Goal: Complete application form

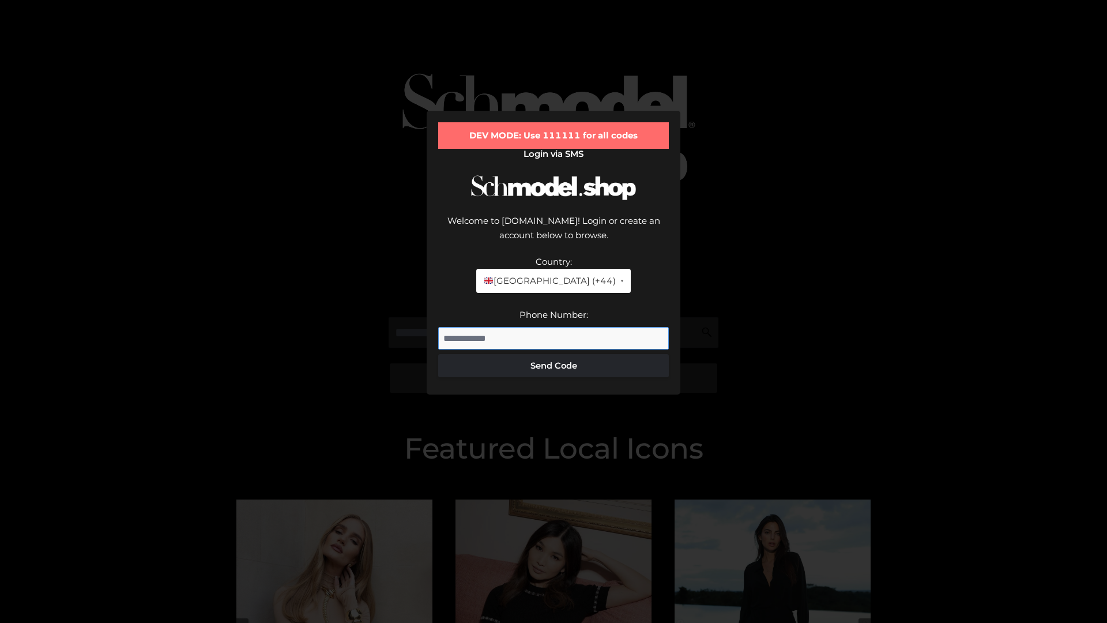
click at [554, 327] on input "Phone Number:" at bounding box center [553, 338] width 231 height 23
type input "**********"
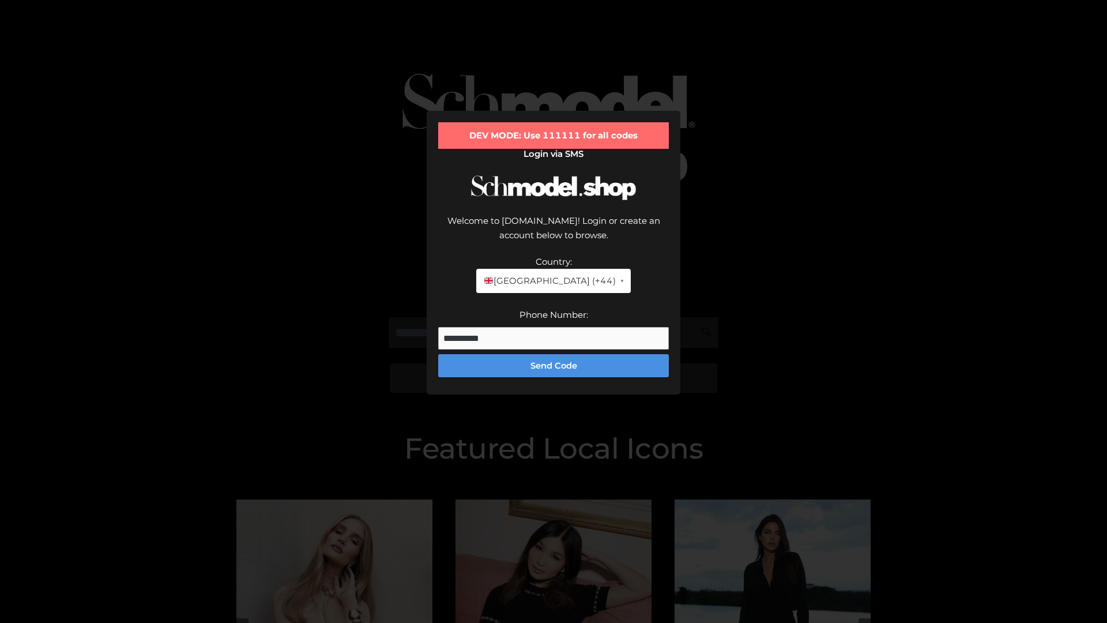
click at [554, 354] on button "Send Code" at bounding box center [553, 365] width 231 height 23
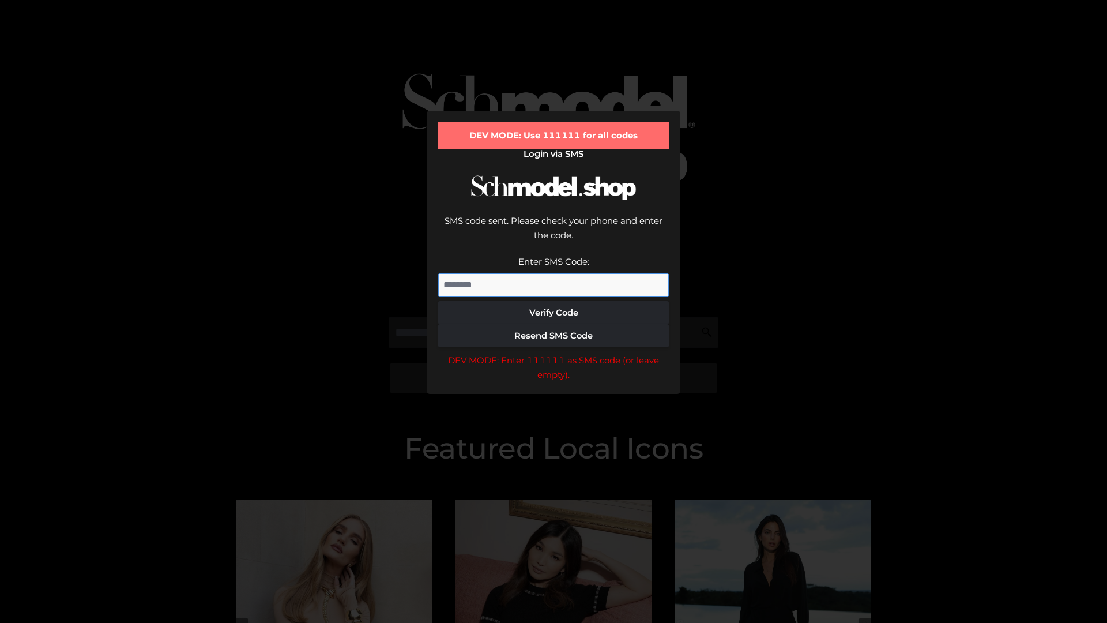
click at [554, 273] on input "Enter SMS Code:" at bounding box center [553, 284] width 231 height 23
type input "******"
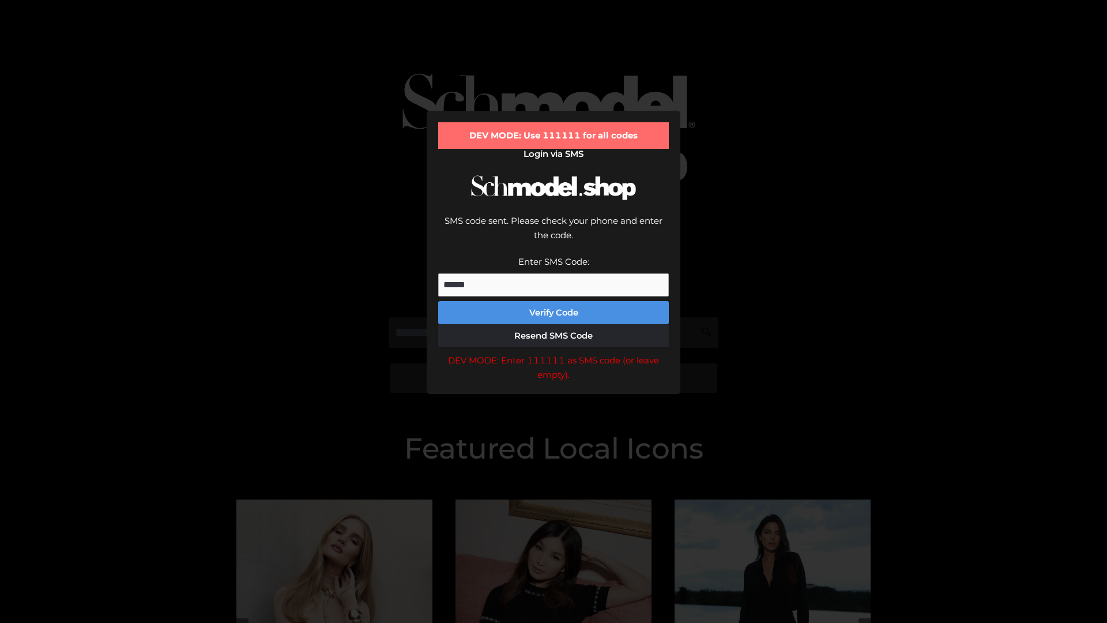
click at [554, 301] on button "Verify Code" at bounding box center [553, 312] width 231 height 23
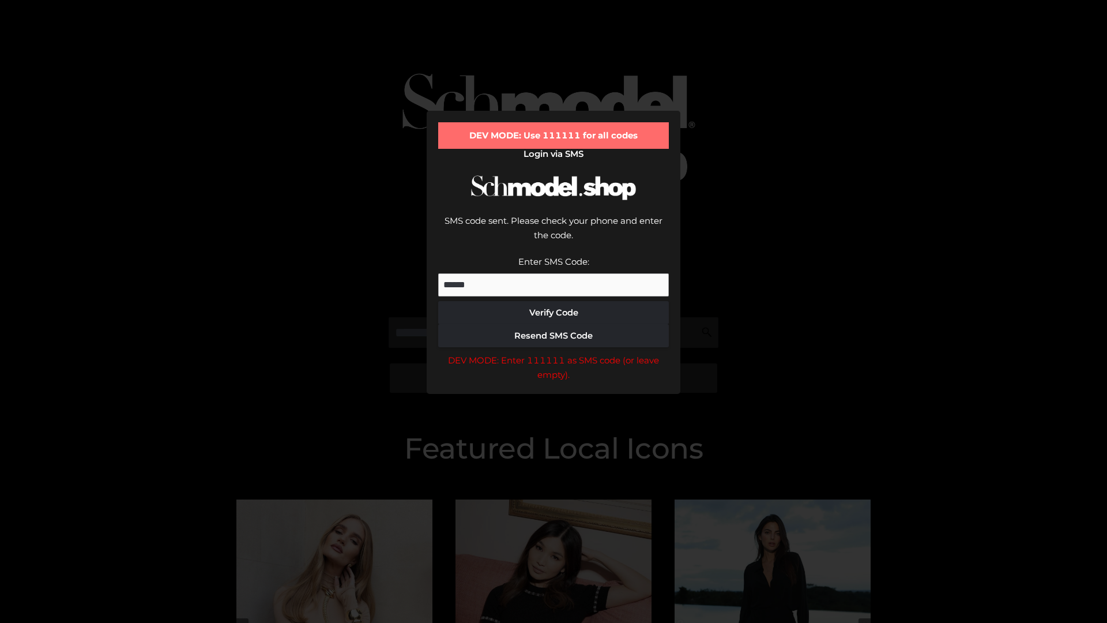
click at [554, 353] on div "DEV MODE: Enter 111111 as SMS code (or leave empty)." at bounding box center [553, 367] width 231 height 29
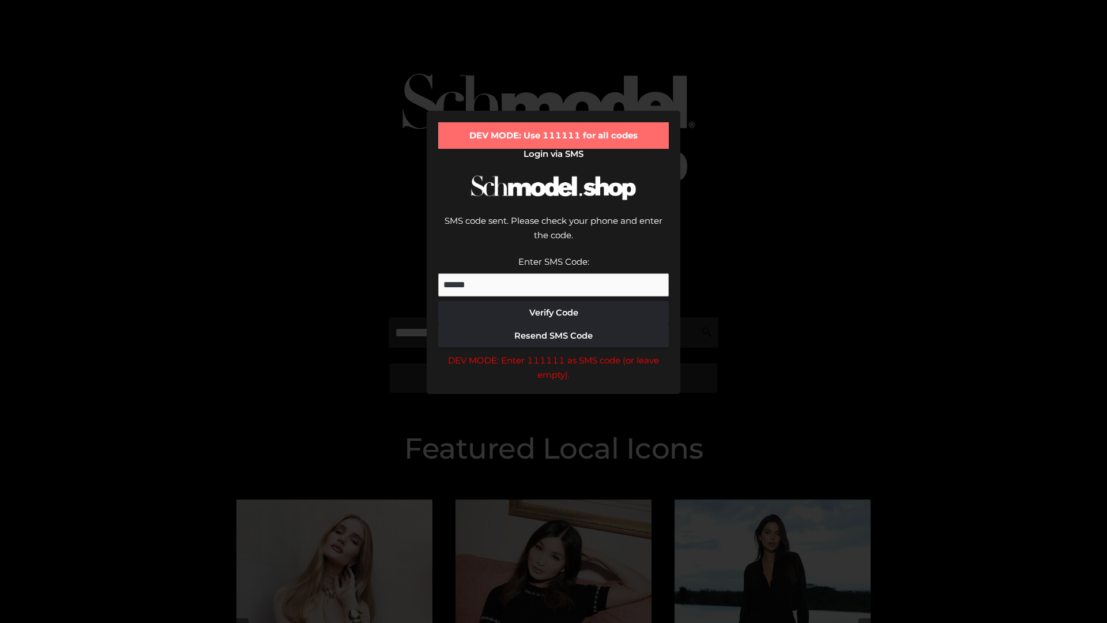
click at [554, 353] on div "DEV MODE: Enter 111111 as SMS code (or leave empty)." at bounding box center [553, 367] width 231 height 29
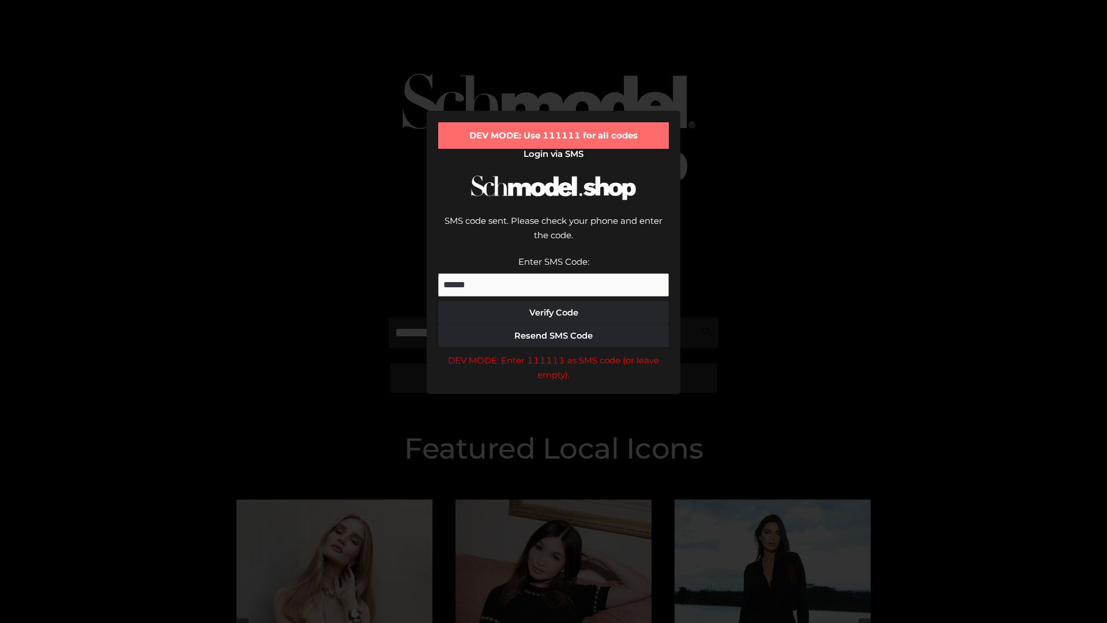
click at [554, 353] on div "DEV MODE: Enter 111111 as SMS code (or leave empty)." at bounding box center [553, 367] width 231 height 29
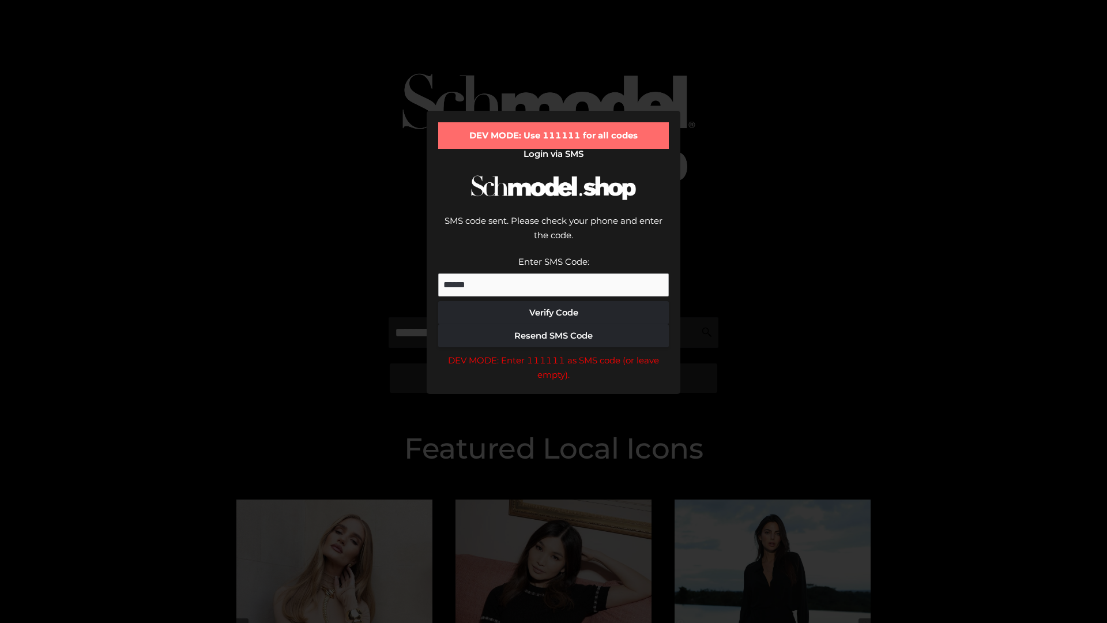
click at [554, 353] on div "DEV MODE: Enter 111111 as SMS code (or leave empty)." at bounding box center [553, 367] width 231 height 29
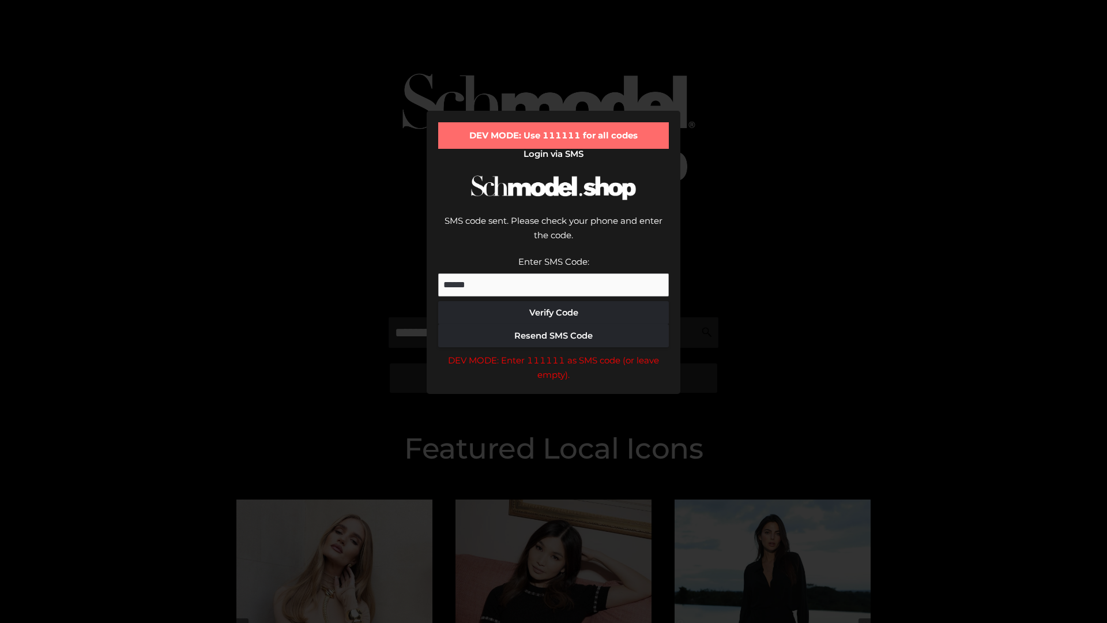
click at [554, 353] on div "DEV MODE: Enter 111111 as SMS code (or leave empty)." at bounding box center [553, 367] width 231 height 29
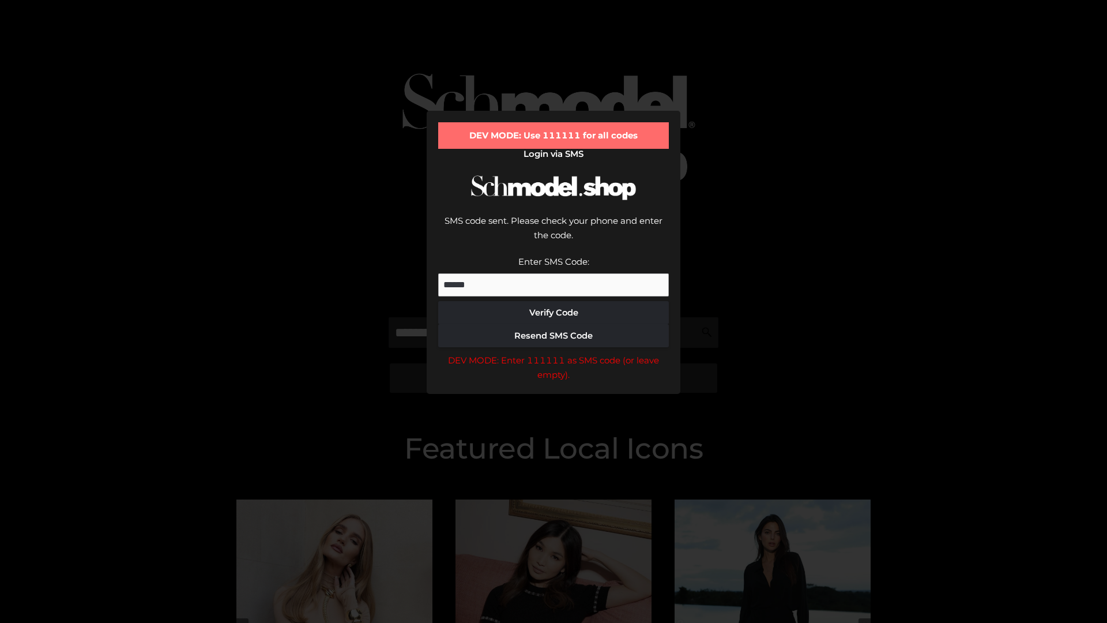
click at [554, 353] on div "DEV MODE: Enter 111111 as SMS code (or leave empty)." at bounding box center [553, 367] width 231 height 29
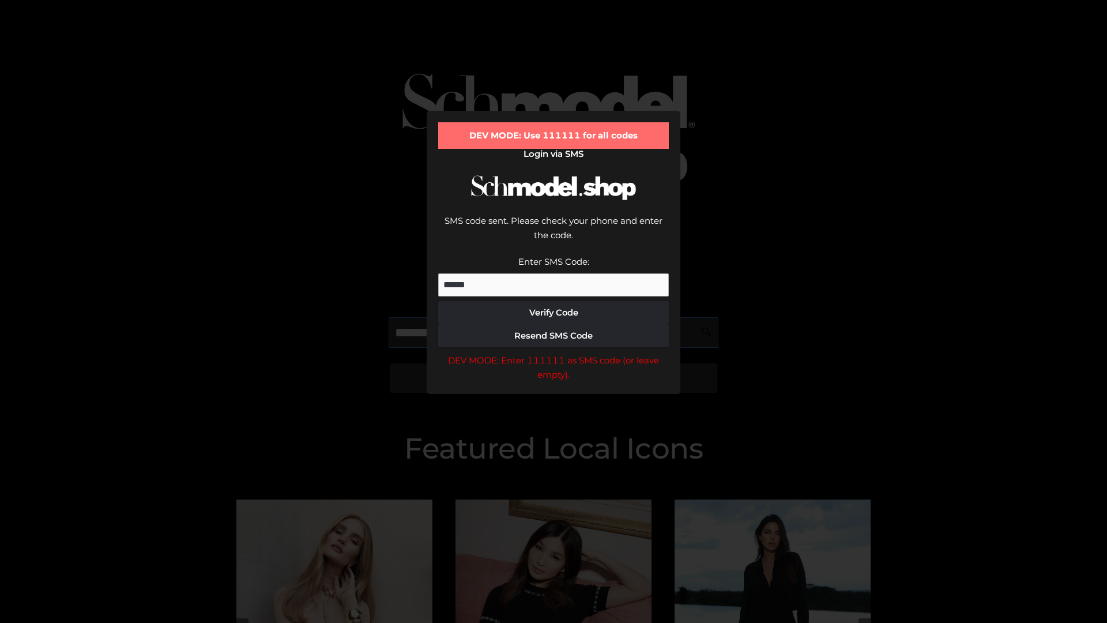
scroll to position [0, 59]
click at [554, 353] on div "DEV MODE: Enter 111111 as SMS code (or leave empty)." at bounding box center [553, 367] width 231 height 29
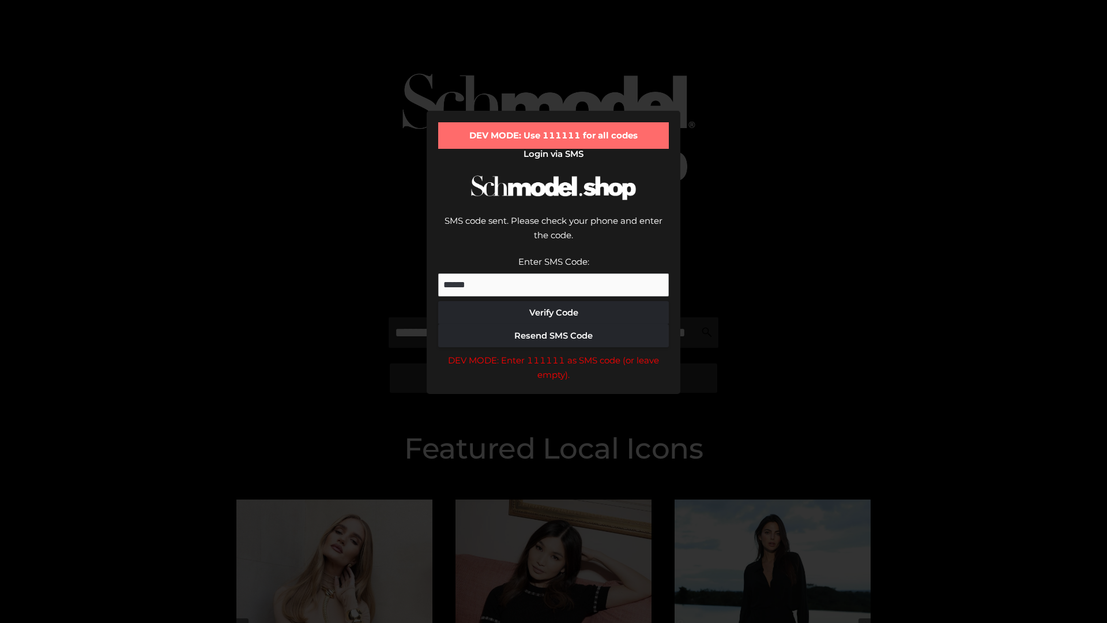
click at [554, 353] on div "DEV MODE: Enter 111111 as SMS code (or leave empty)." at bounding box center [553, 367] width 231 height 29
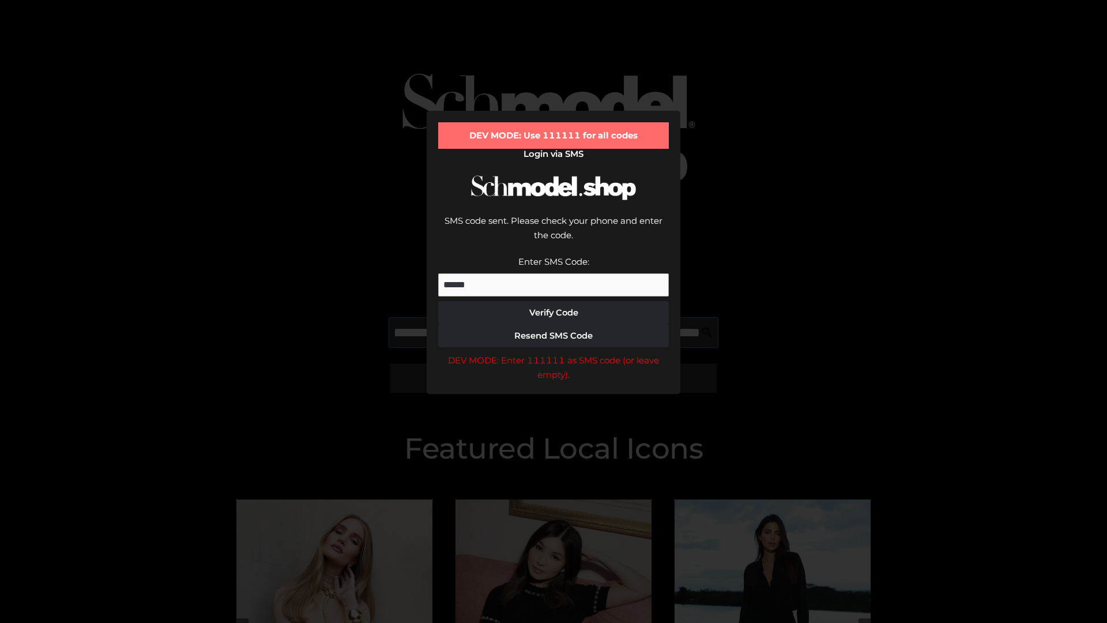
scroll to position [0, 126]
click at [554, 353] on div "DEV MODE: Enter 111111 as SMS code (or leave empty)." at bounding box center [553, 367] width 231 height 29
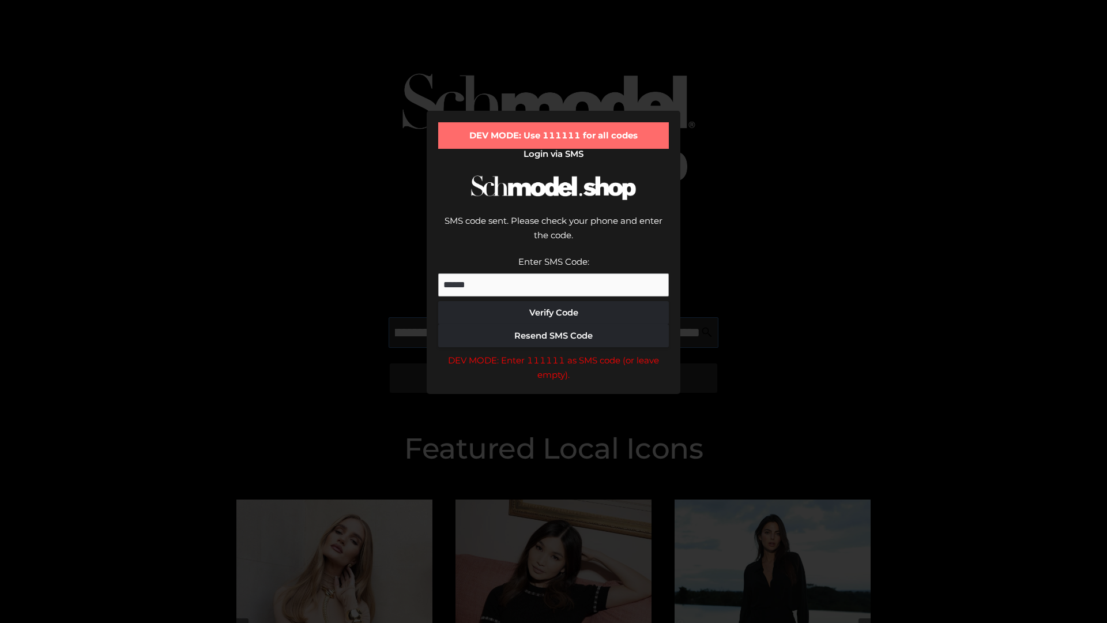
type input "**********"
